Goal: Find specific page/section: Find specific page/section

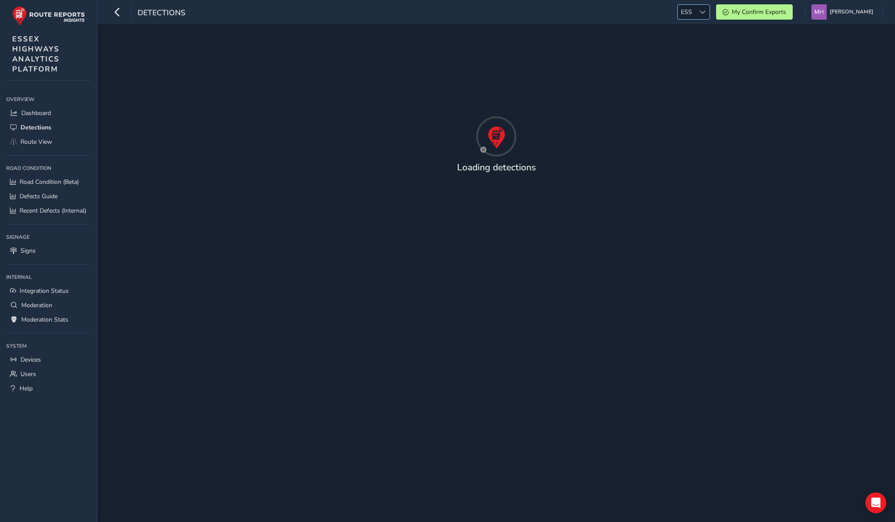
click at [705, 17] on div at bounding box center [703, 12] width 14 height 14
click at [697, 42] on li "NR" at bounding box center [715, 41] width 61 height 14
